Goal: Task Accomplishment & Management: Manage account settings

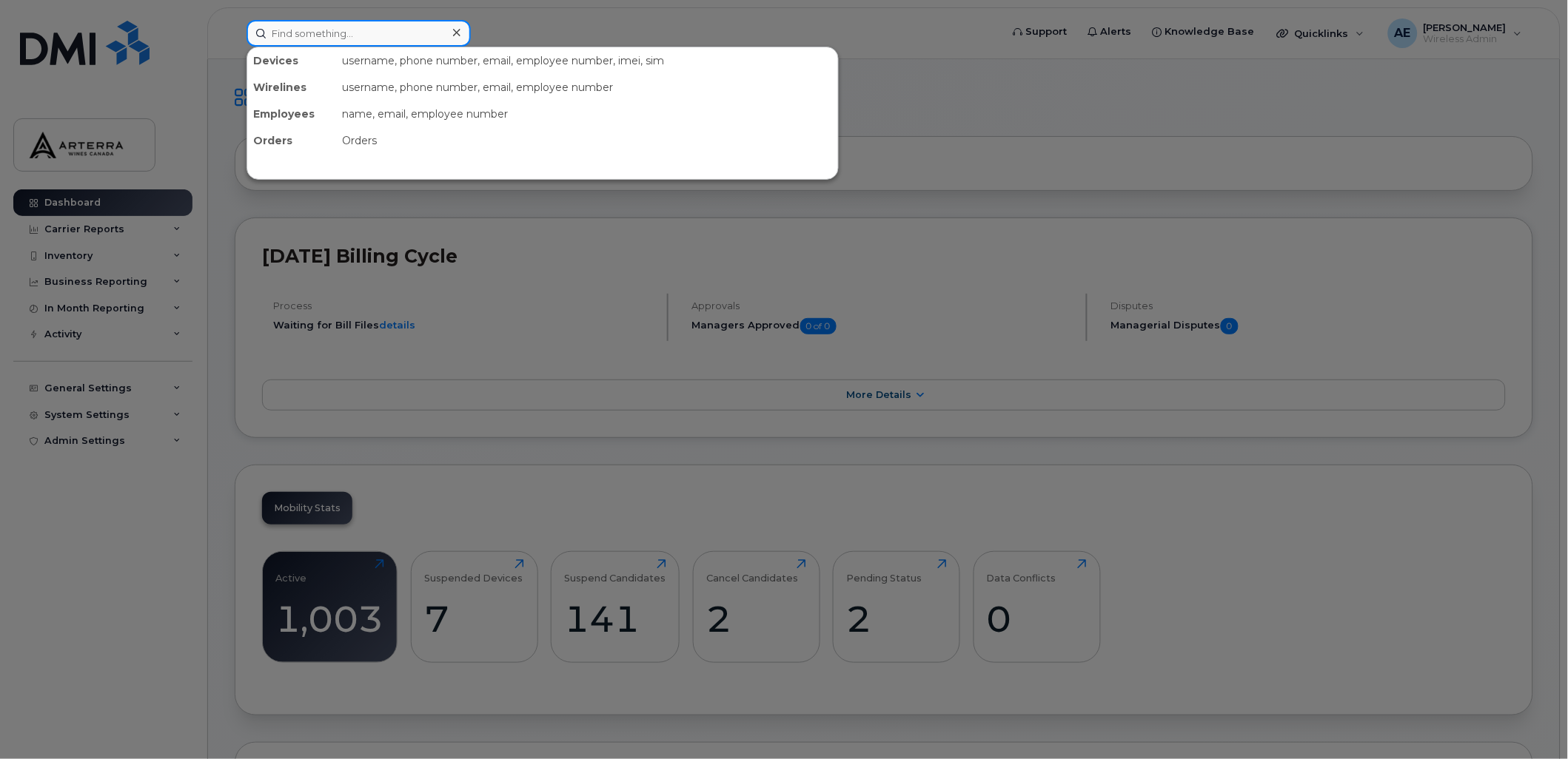
click at [354, 30] on input at bounding box center [359, 33] width 224 height 26
paste input "4383360661"
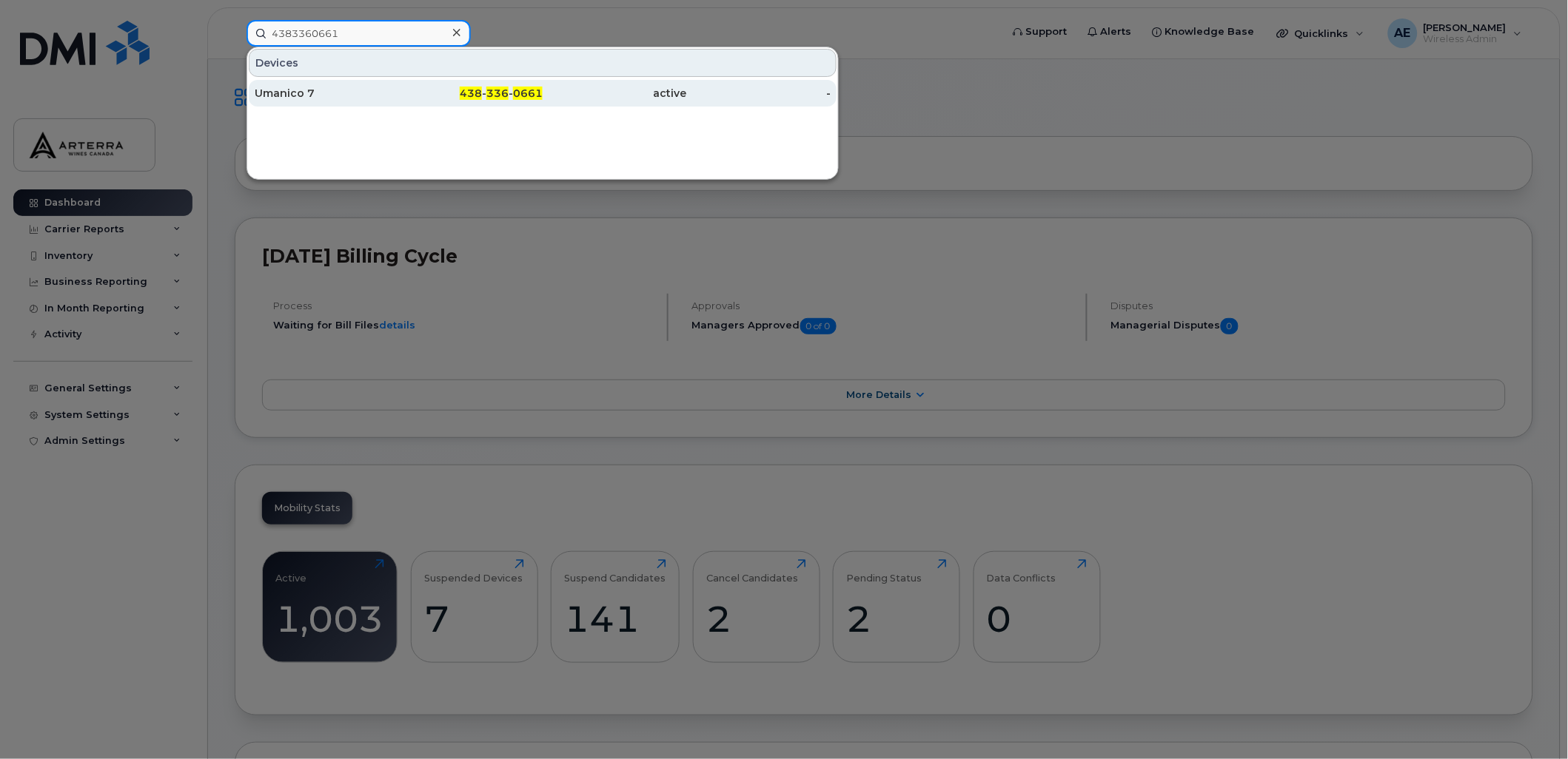
type input "4383360661"
click at [284, 93] on div "Umanico 7" at bounding box center [326, 93] width 144 height 15
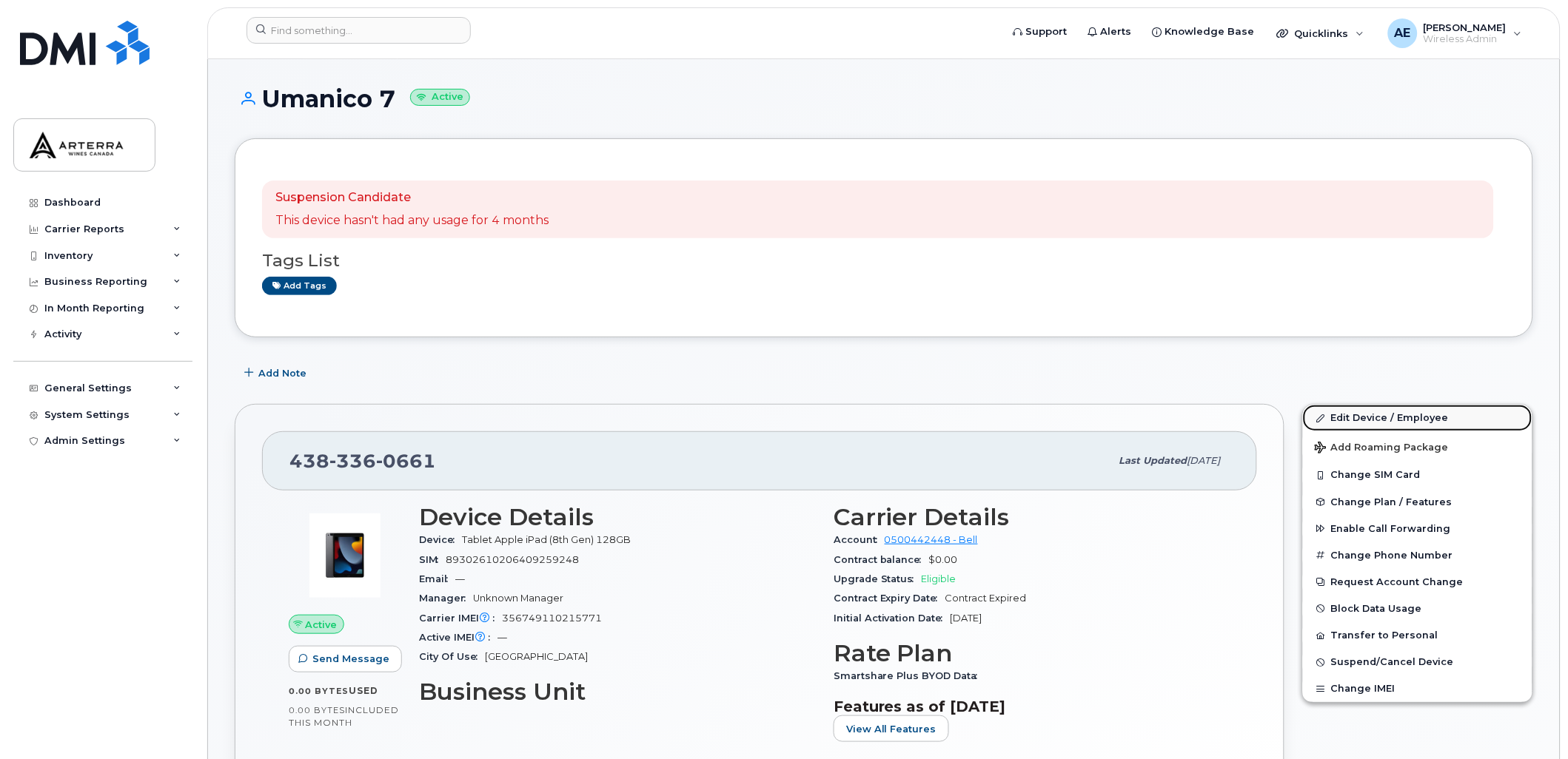
click at [1378, 416] on link "Edit Device / Employee" at bounding box center [1417, 418] width 230 height 26
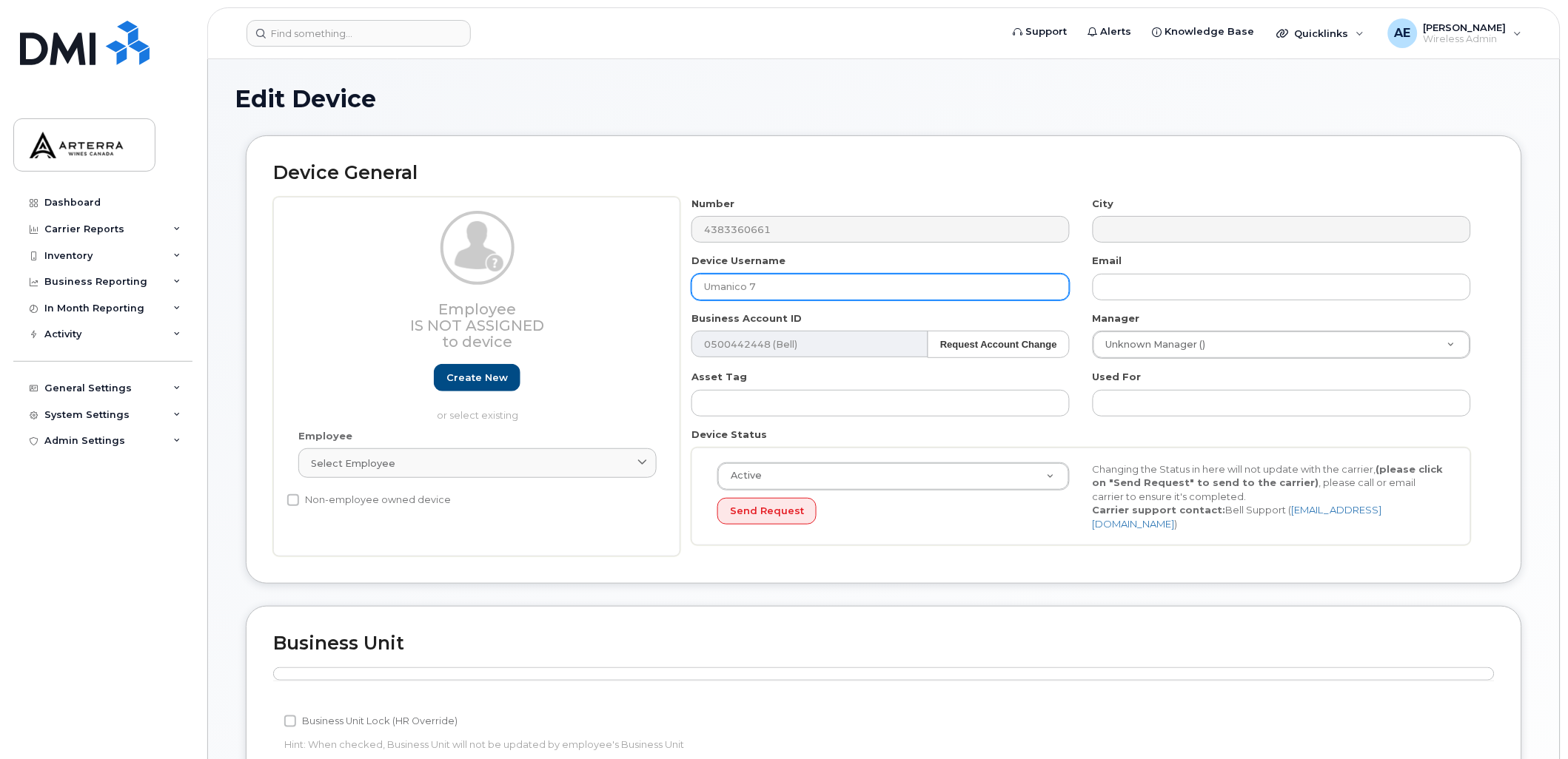
click at [870, 281] on input "Umanico 7" at bounding box center [880, 287] width 378 height 26
type input "Wine Rack 034"
type input "[PERSON_NAME][EMAIL_ADDRESS][PERSON_NAME][DOMAIN_NAME]"
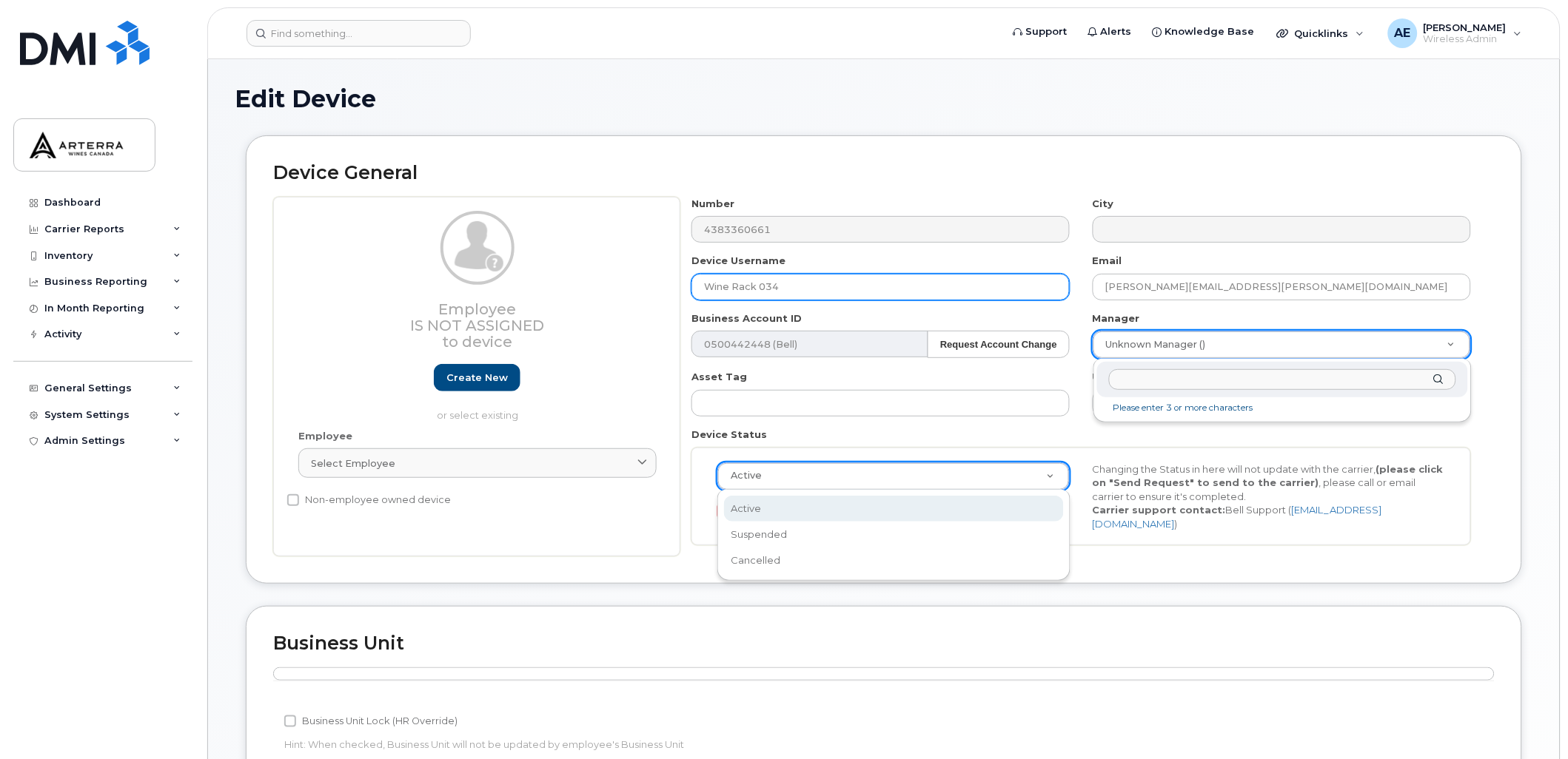
click at [805, 292] on input "Wine Rack 034" at bounding box center [880, 287] width 378 height 26
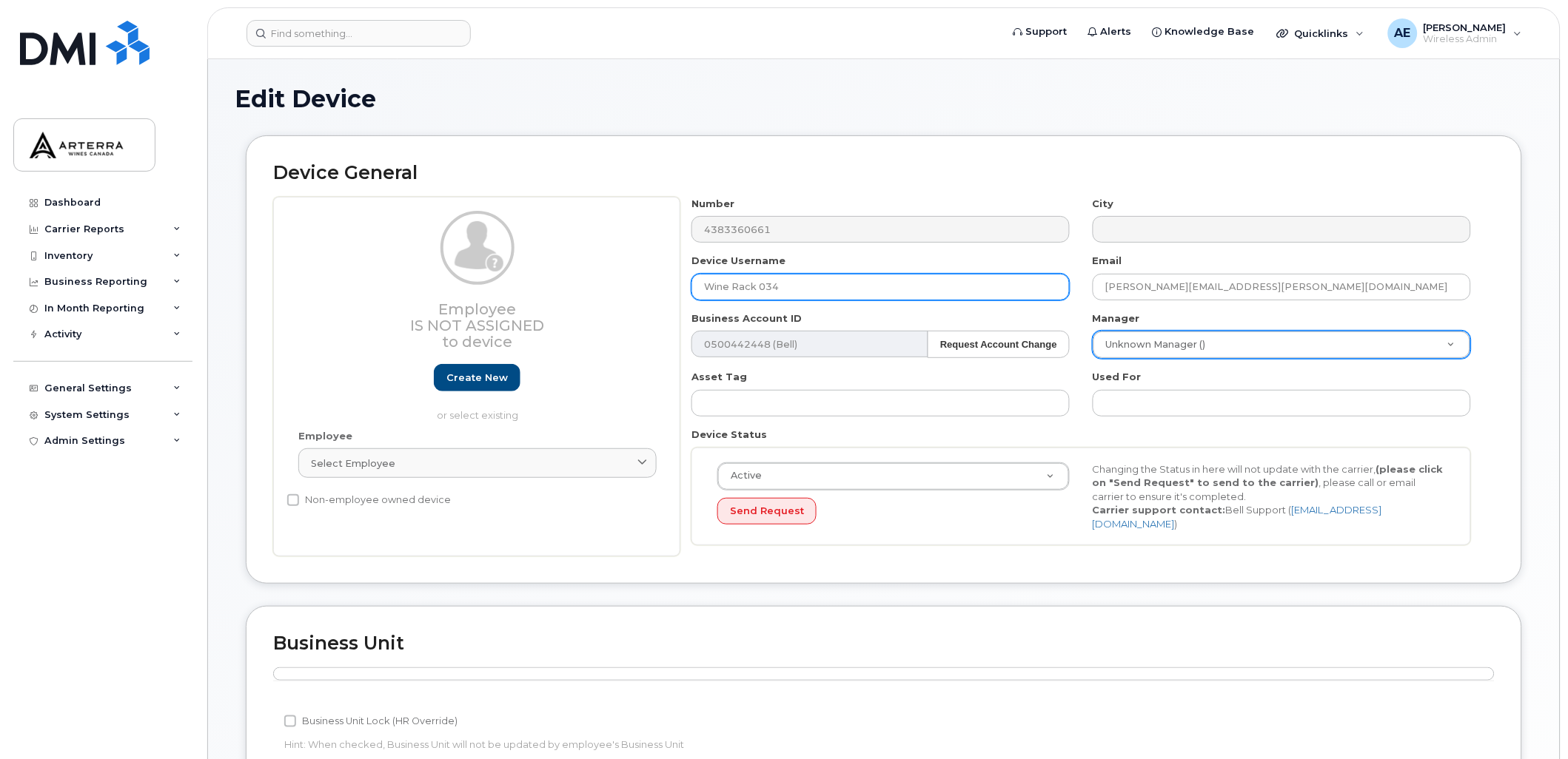
click at [830, 275] on input "Wine Rack 034" at bounding box center [880, 287] width 378 height 26
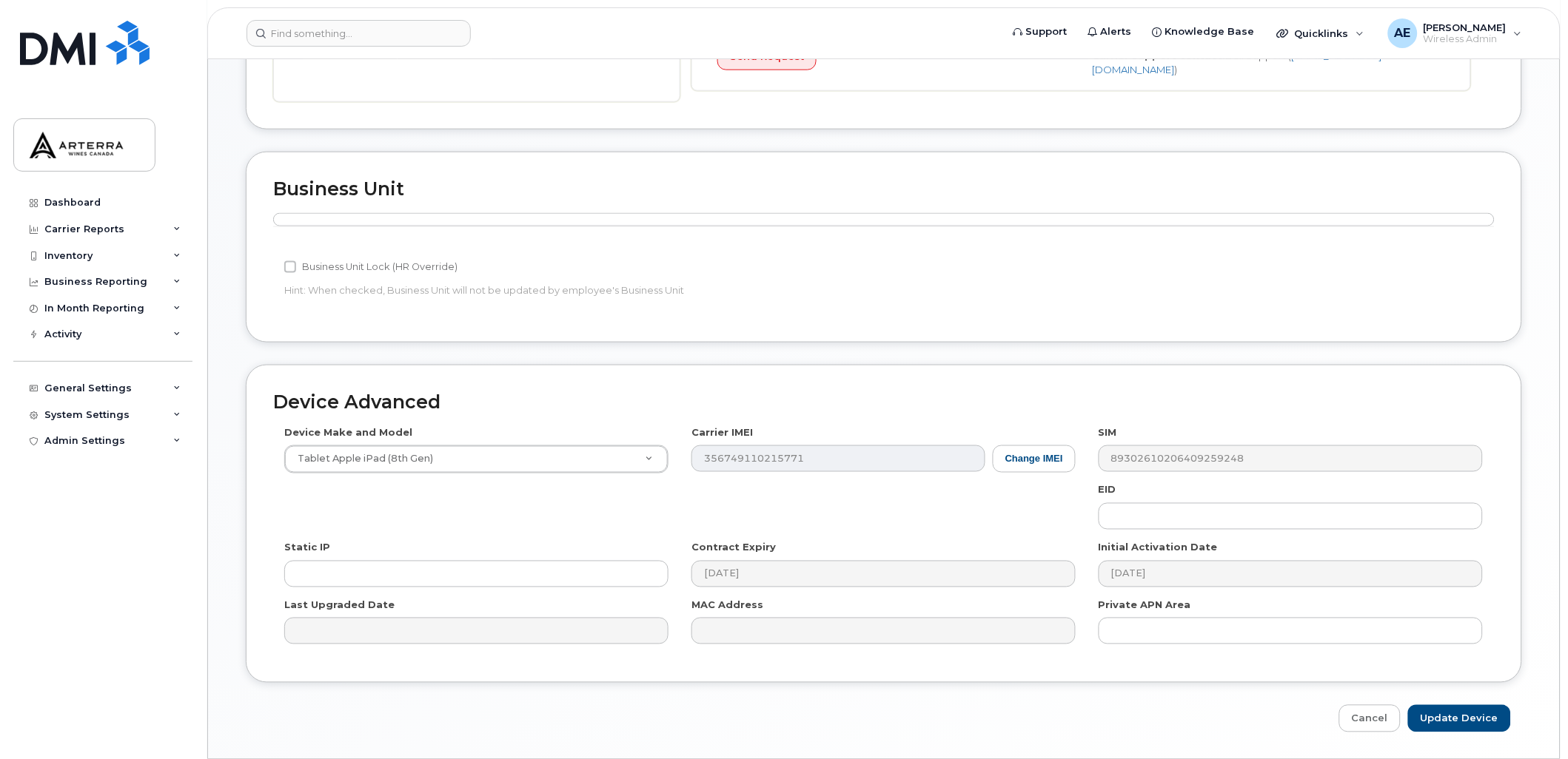
scroll to position [496, 0]
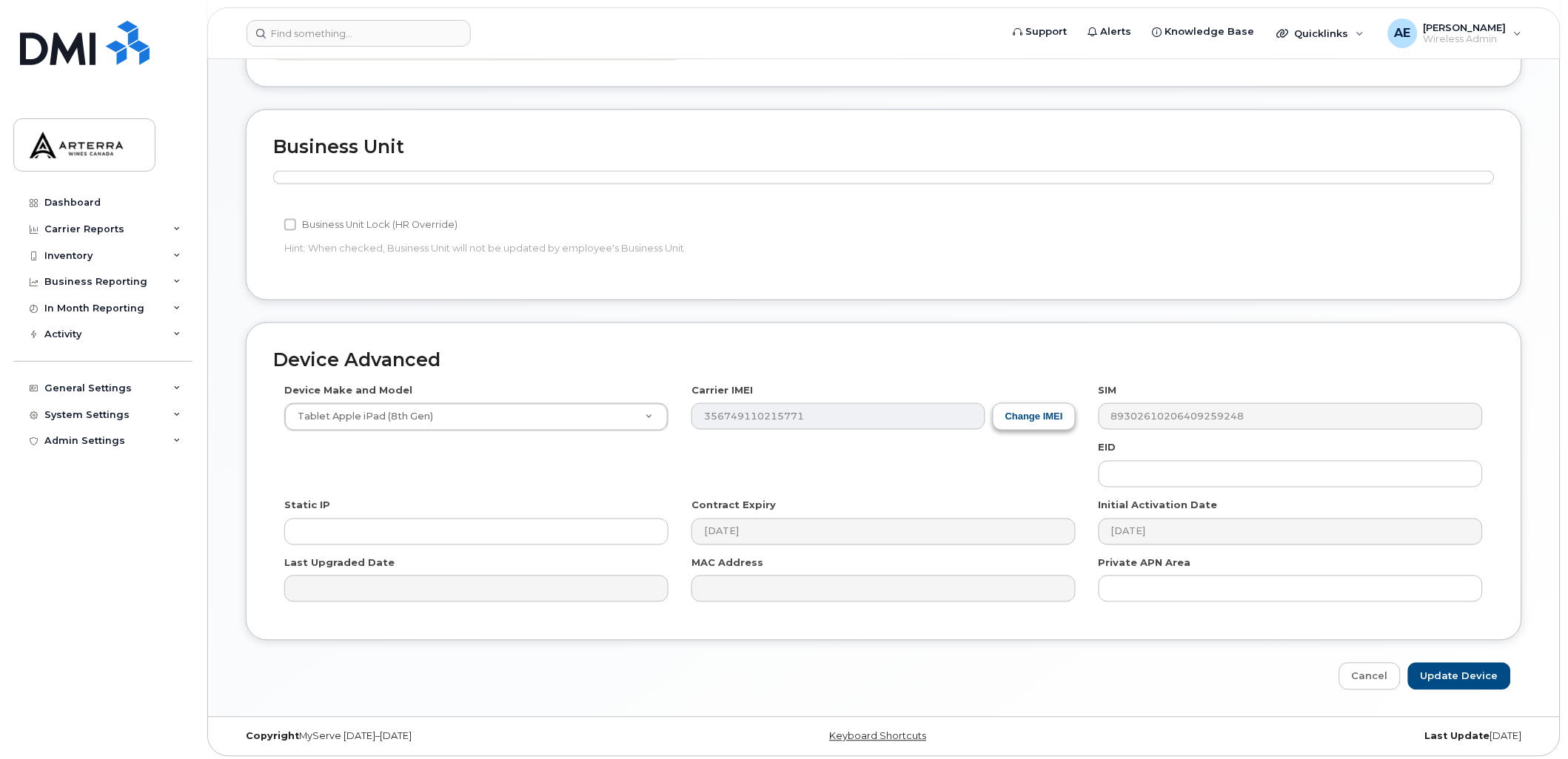
type input "Wine Rack 033"
click at [1038, 412] on button "Change IMEI" at bounding box center [1034, 416] width 83 height 27
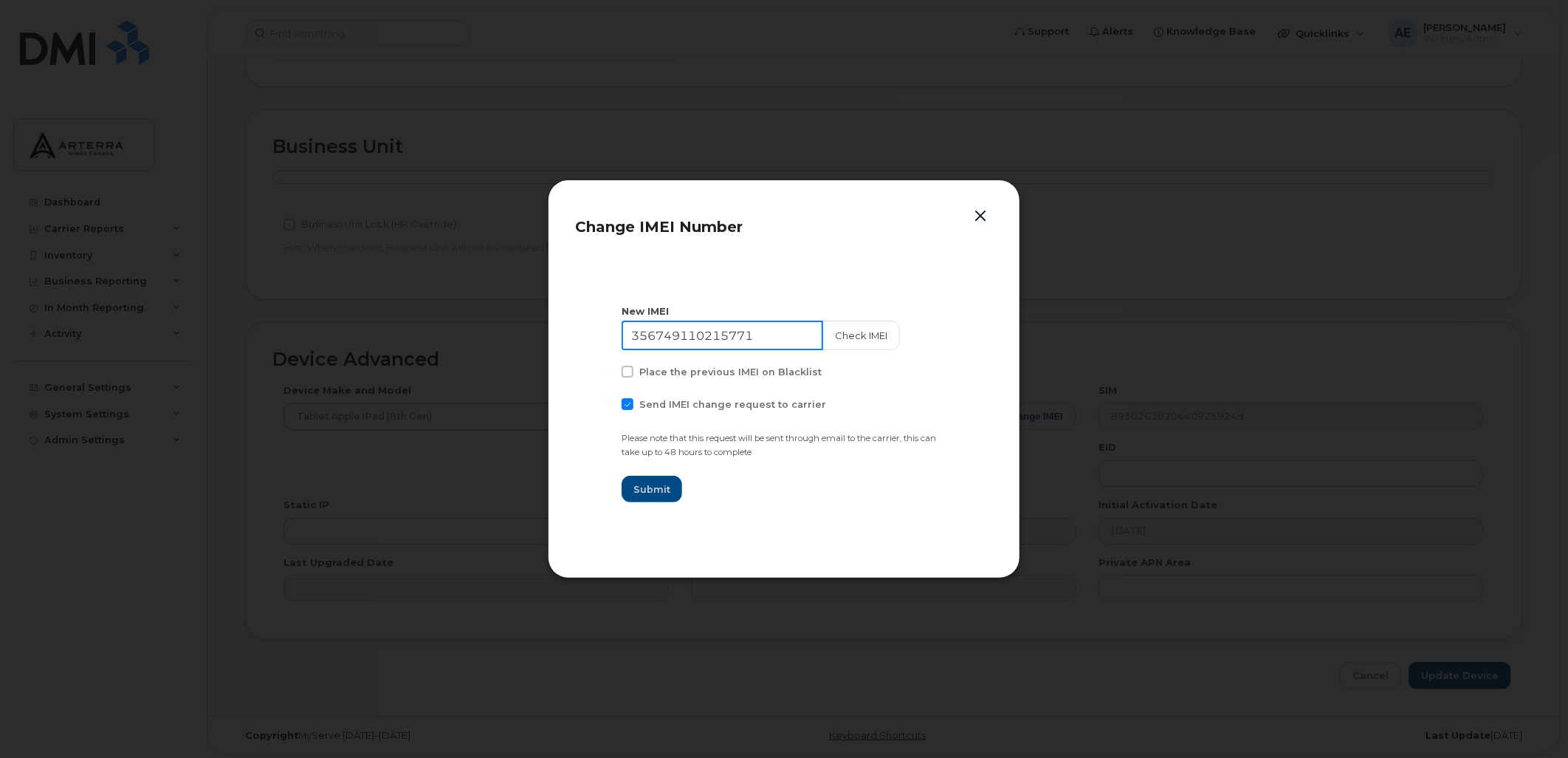
click at [764, 334] on input "356749110215771" at bounding box center [723, 336] width 202 height 30
paste input "7153138312612"
type input "357153138312612"
click at [644, 399] on span "Send IMEI change request to carrier" at bounding box center [733, 405] width 187 height 11
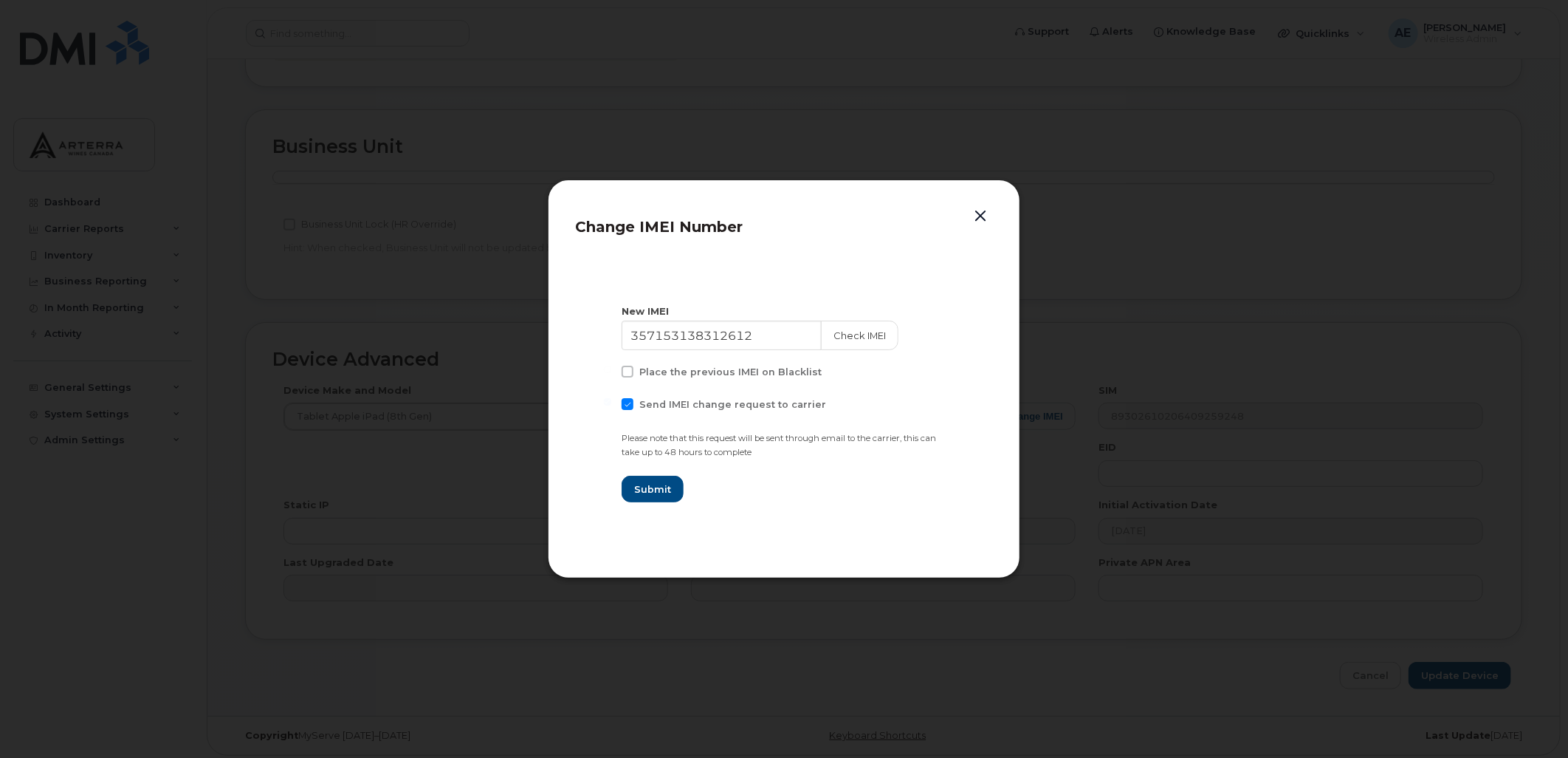
click at [612, 398] on input "Send IMEI change request to carrier" at bounding box center [608, 402] width 8 height 8
checkbox input "false"
click at [851, 334] on button "Check IMEI" at bounding box center [860, 336] width 78 height 30
click at [653, 485] on span "Submit" at bounding box center [652, 489] width 37 height 14
type input "357153138312612"
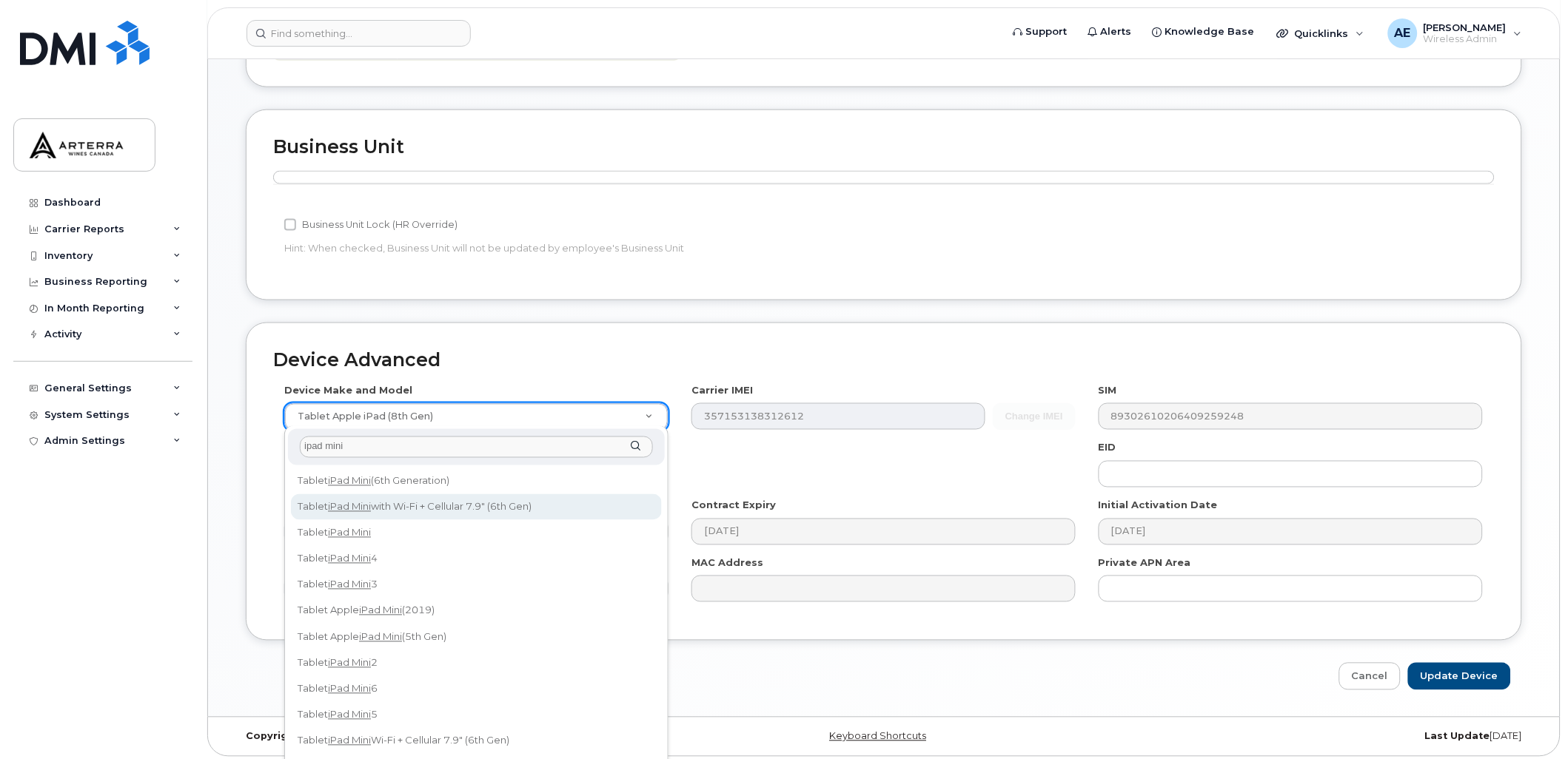
type input "ipad mini"
select select "3047"
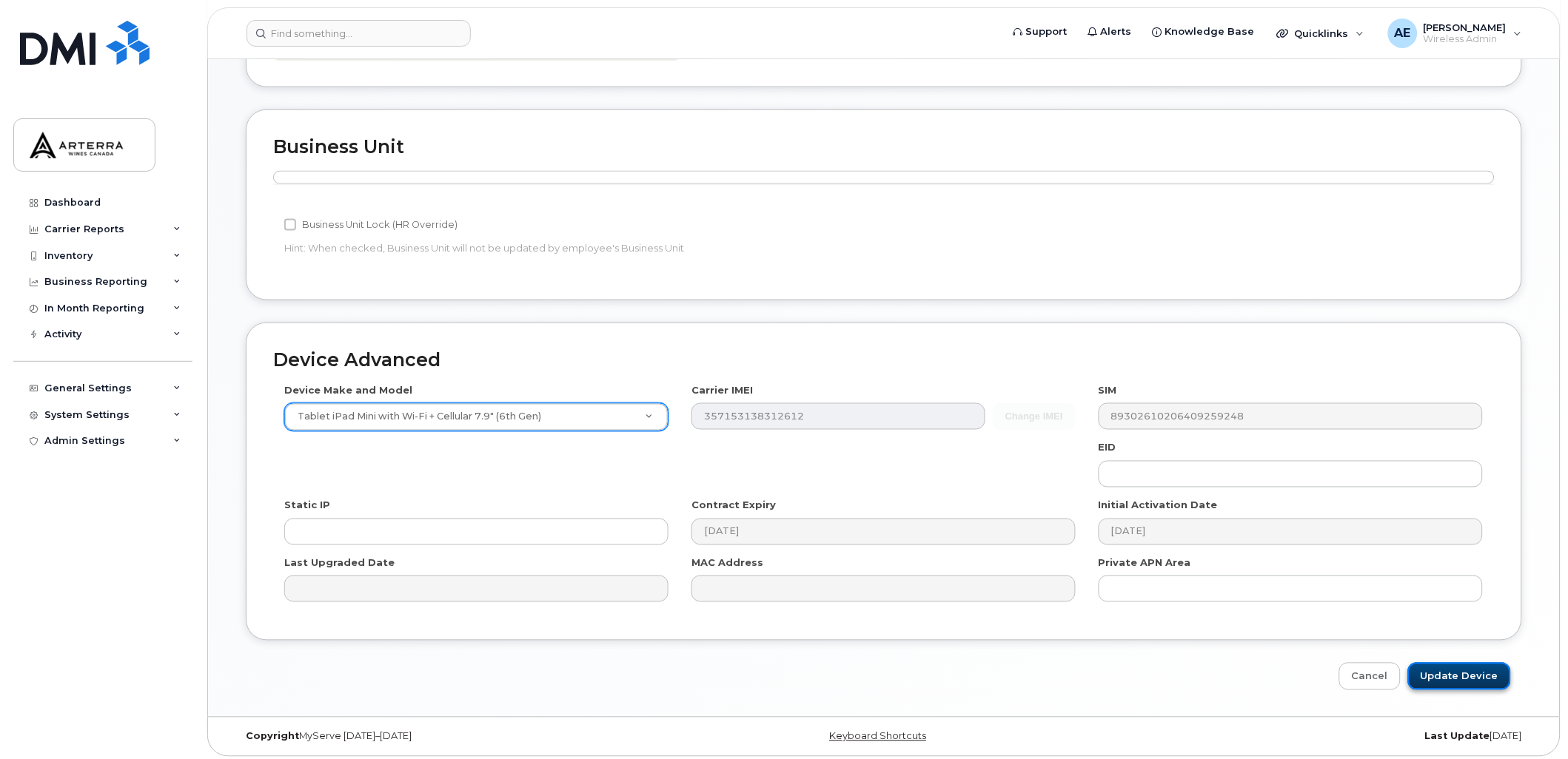
click at [1473, 670] on input "Update Device" at bounding box center [1459, 676] width 103 height 27
type input "Saving..."
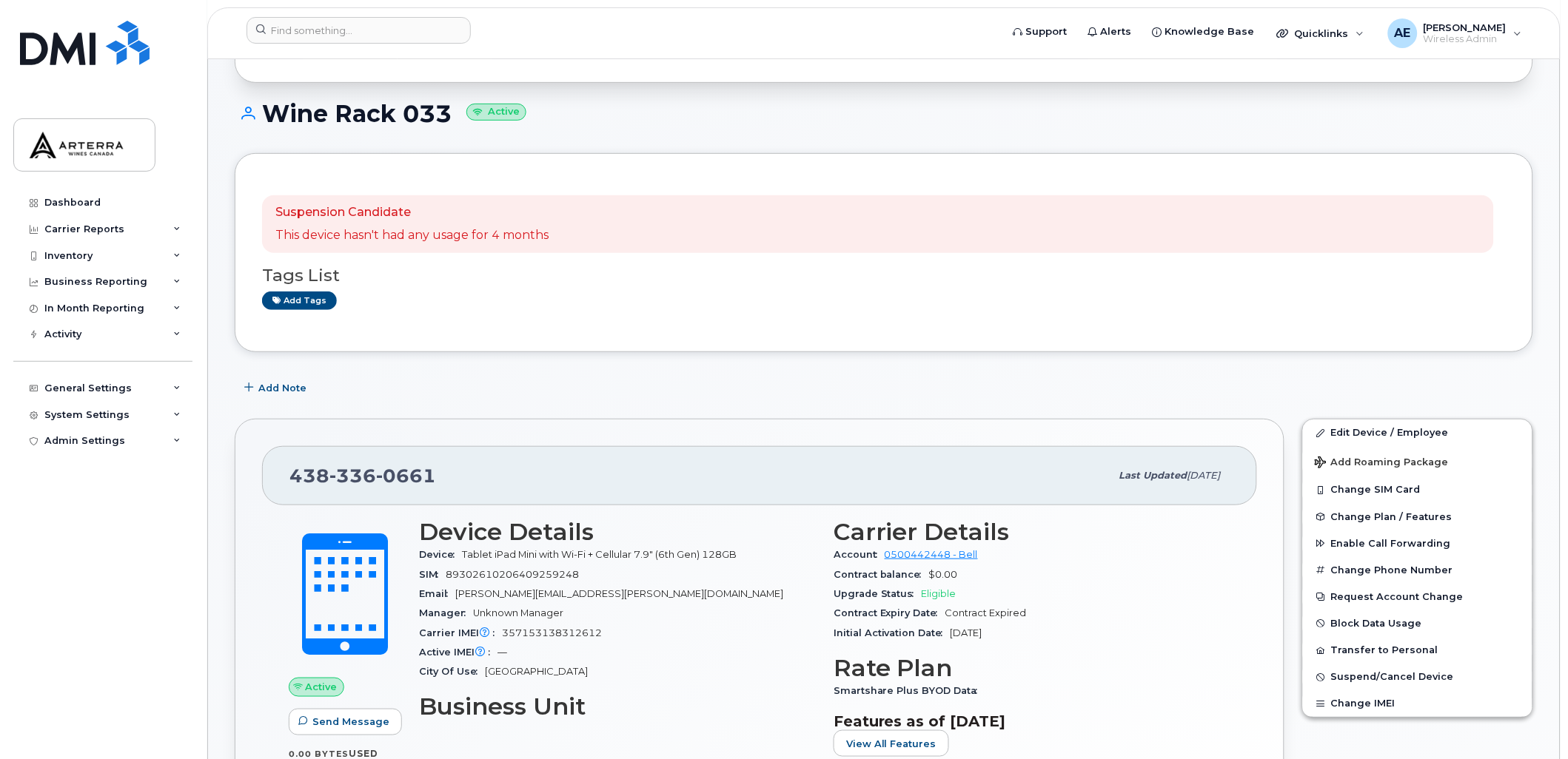
scroll to position [82, 0]
